Goal: Task Accomplishment & Management: Use online tool/utility

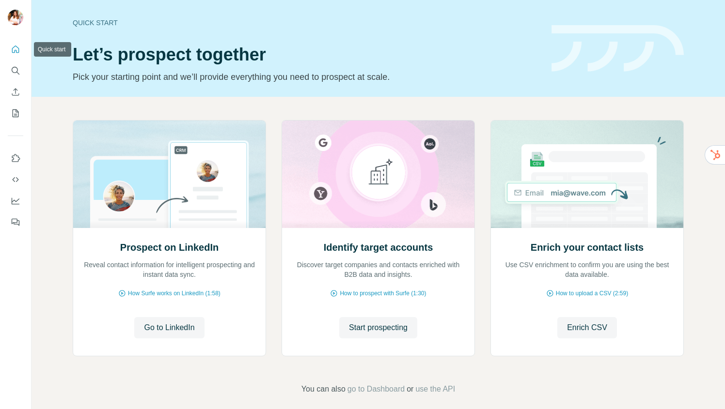
click at [12, 51] on icon "Quick start" at bounding box center [15, 49] width 7 height 7
click at [13, 50] on icon "Quick start" at bounding box center [16, 50] width 10 height 10
click at [168, 327] on span "Go to LinkedIn" at bounding box center [169, 328] width 50 height 12
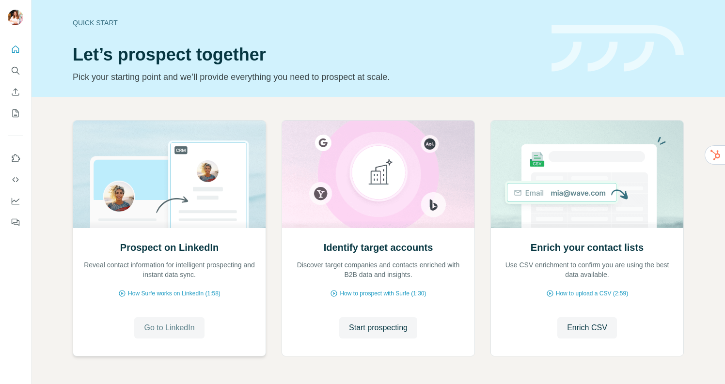
click at [163, 333] on span "Go to LinkedIn" at bounding box center [169, 328] width 50 height 12
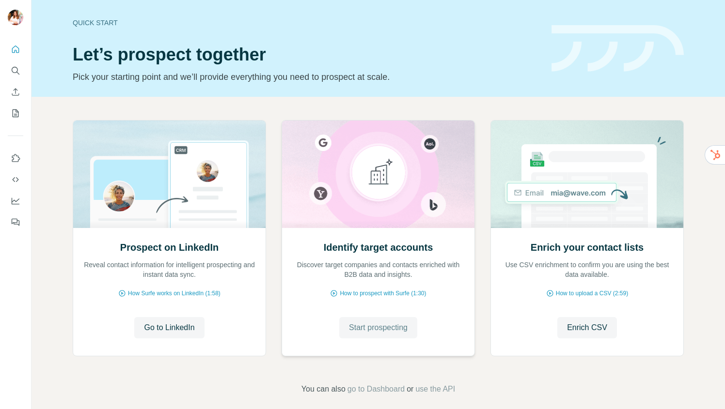
click at [353, 331] on span "Start prospecting" at bounding box center [378, 328] width 59 height 12
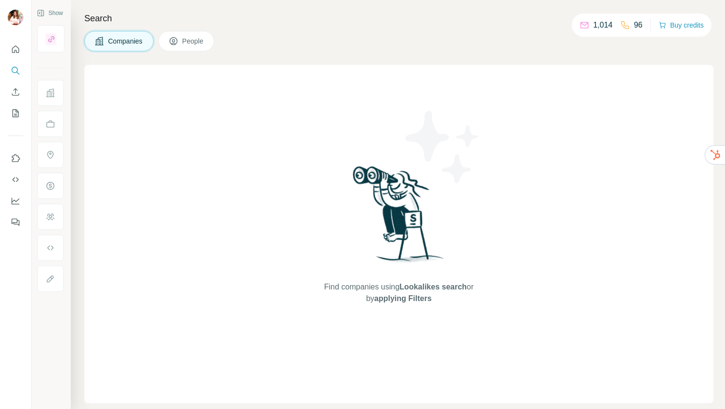
click at [197, 43] on span "People" at bounding box center [193, 41] width 22 height 10
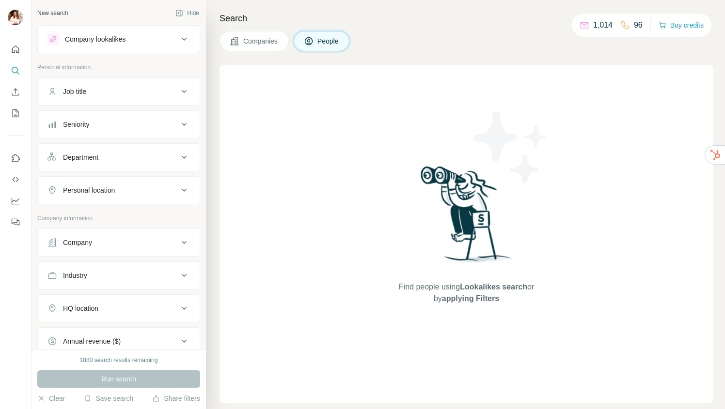
click at [586, 26] on div "1,014" at bounding box center [595, 25] width 33 height 12
click at [580, 24] on icon at bounding box center [584, 25] width 10 height 10
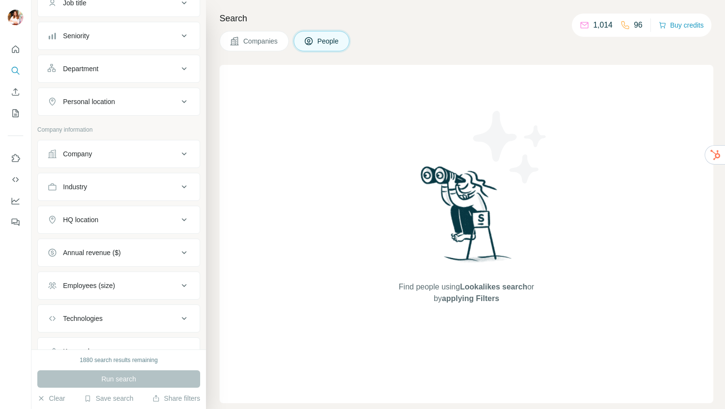
scroll to position [132, 0]
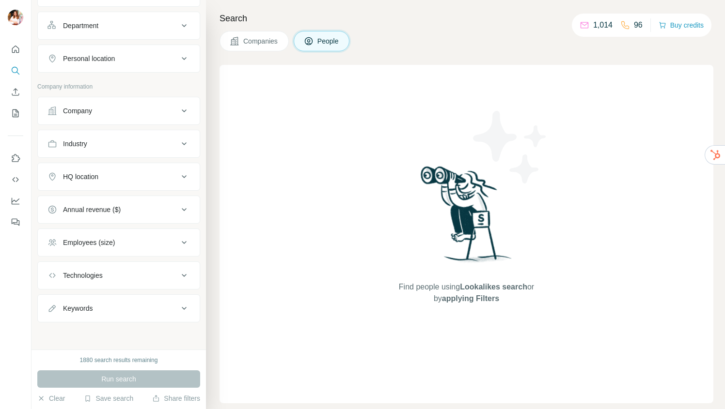
click at [105, 361] on div "1880 search results remaining" at bounding box center [119, 360] width 78 height 9
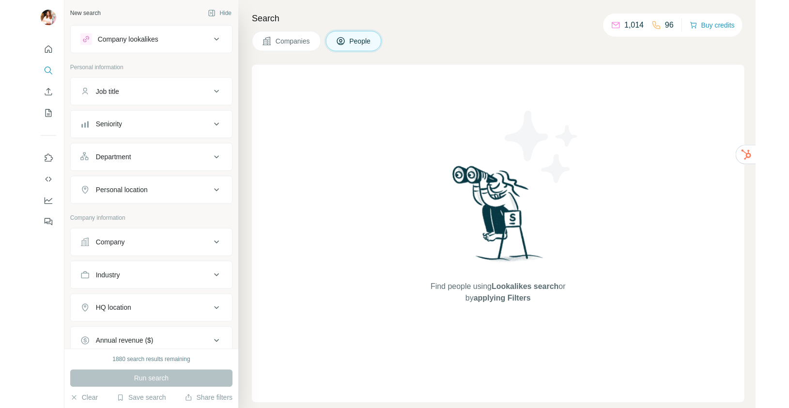
scroll to position [0, 0]
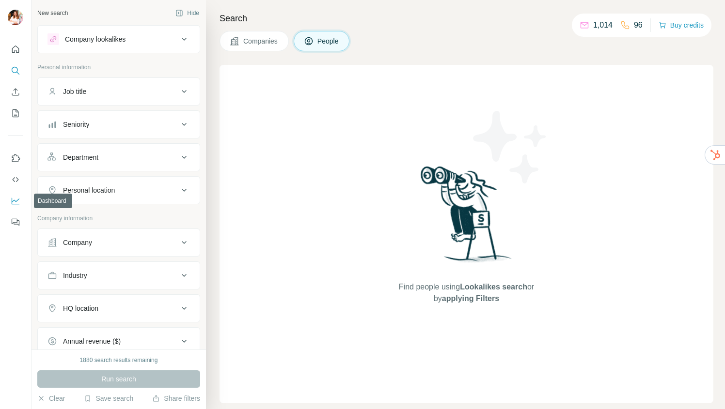
click at [16, 202] on icon "Dashboard" at bounding box center [16, 201] width 10 height 10
click at [16, 114] on icon "My lists" at bounding box center [16, 114] width 10 height 10
